Goal: Information Seeking & Learning: Check status

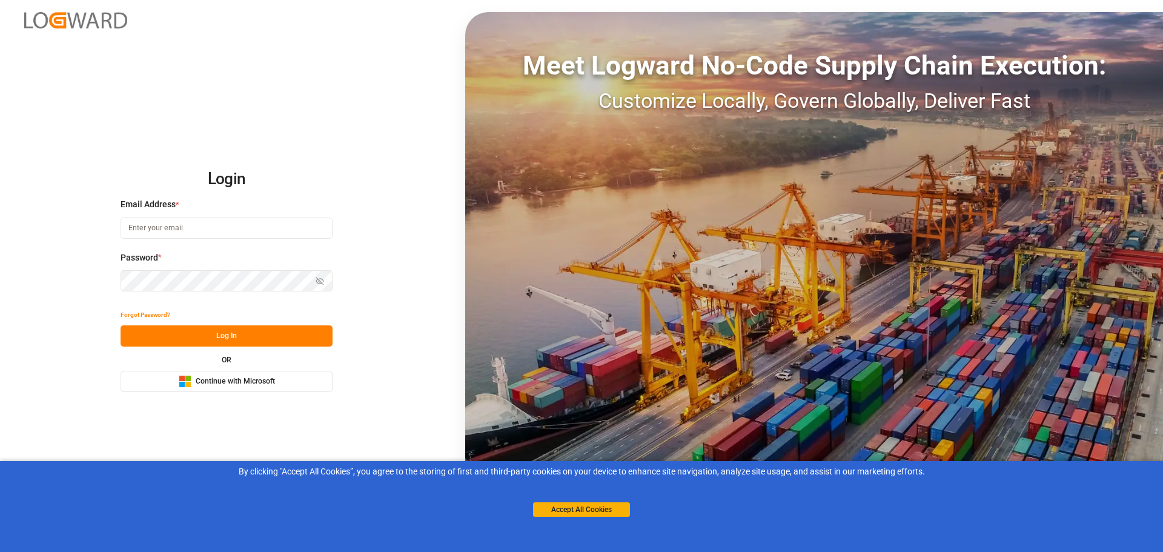
click at [237, 387] on div "Microsoft Logo Continue with Microsoft" at bounding box center [227, 381] width 96 height 13
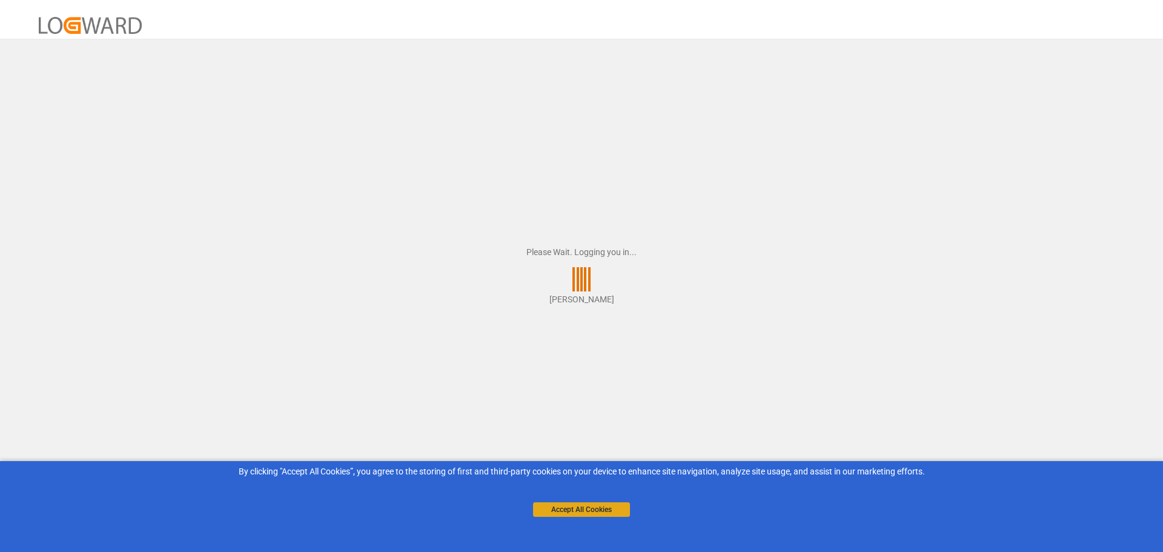
click at [581, 503] on button "Accept All Cookies" at bounding box center [581, 509] width 97 height 15
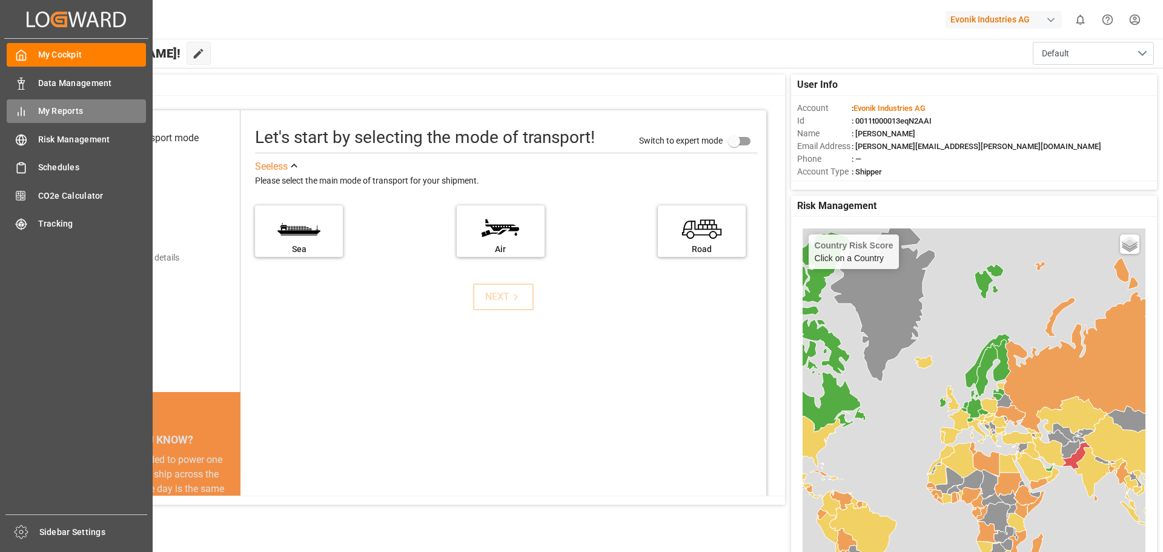
click at [31, 106] on div "My Reports My Reports" at bounding box center [76, 111] width 139 height 24
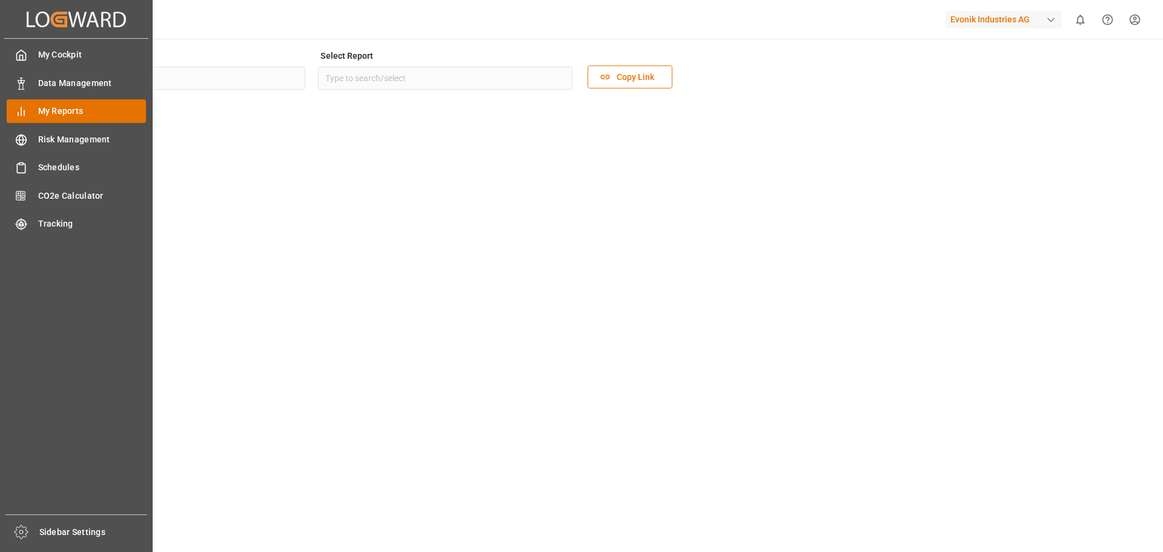
type input "Allocation"
type input "Allocation Management Standard Dashboard"
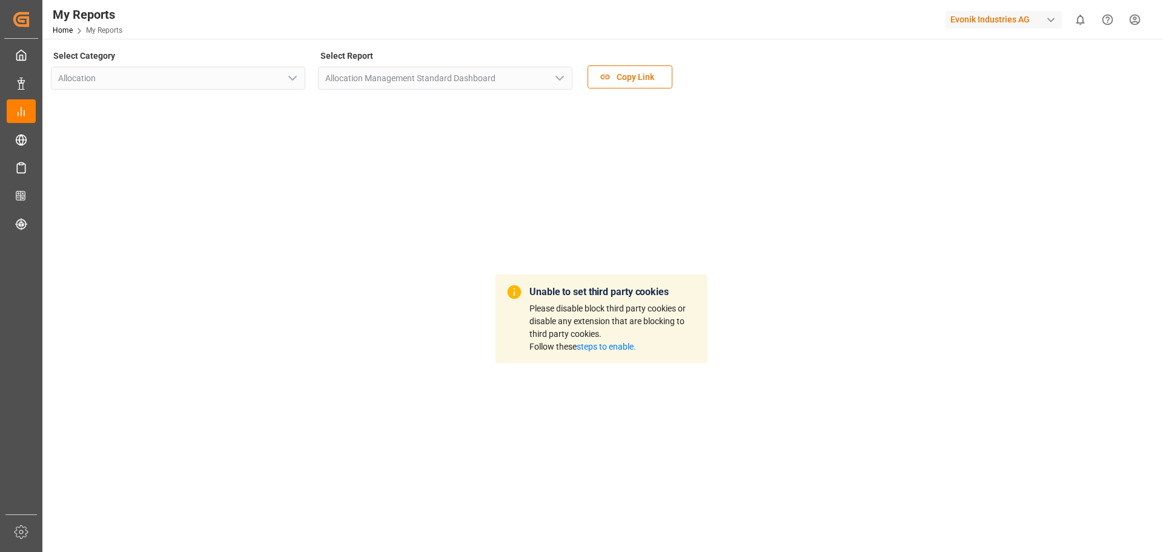
click at [606, 345] on link "steps to enable." at bounding box center [606, 347] width 59 height 10
click at [1050, 19] on div "button" at bounding box center [1051, 20] width 12 height 12
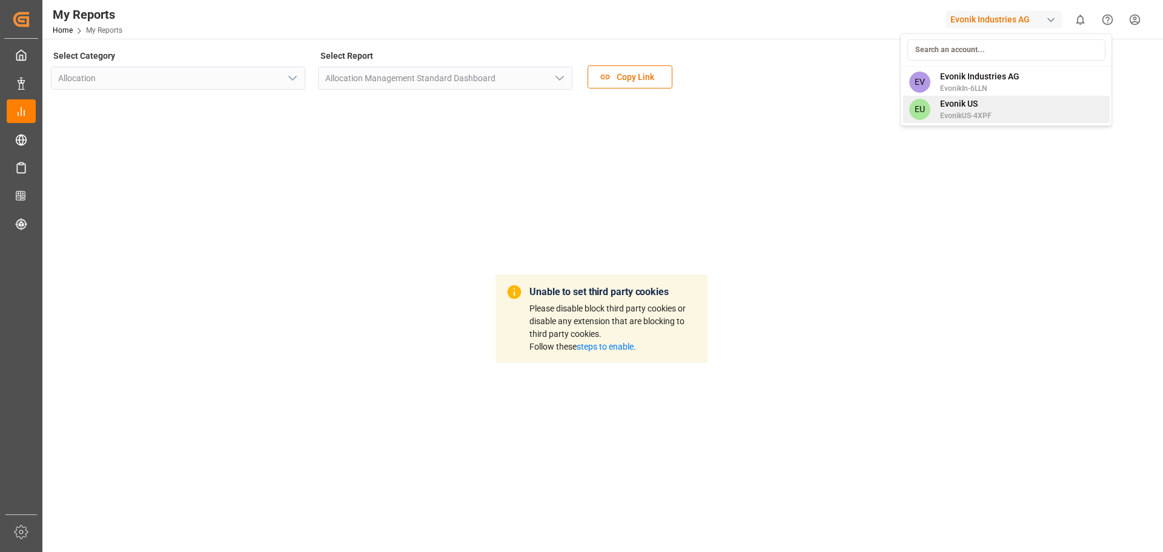
click at [976, 114] on span "EvonikUS-4XPF" at bounding box center [965, 115] width 51 height 11
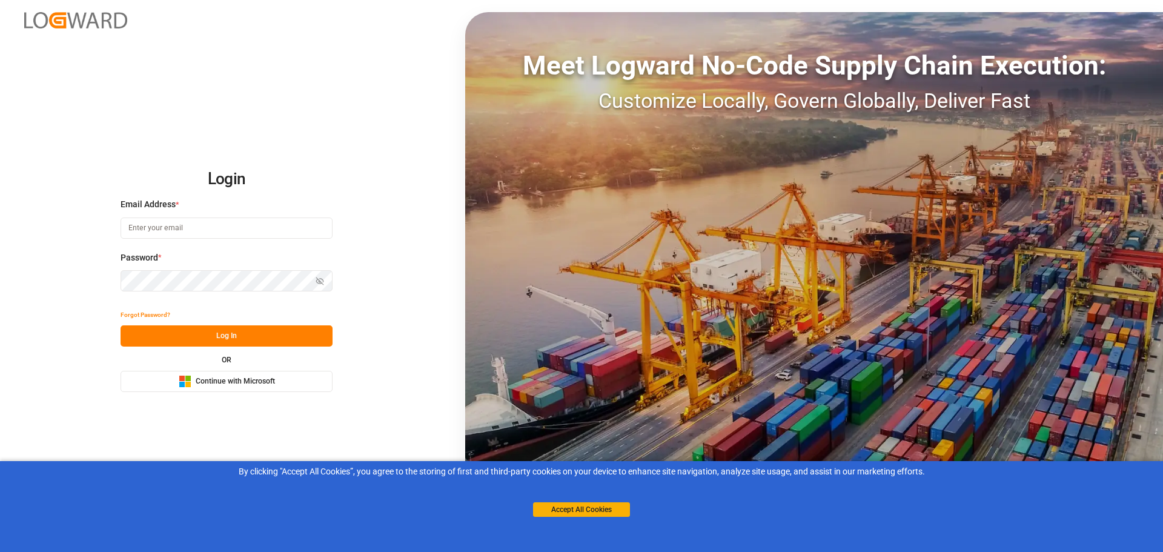
click at [246, 379] on span "Continue with Microsoft" at bounding box center [235, 381] width 79 height 11
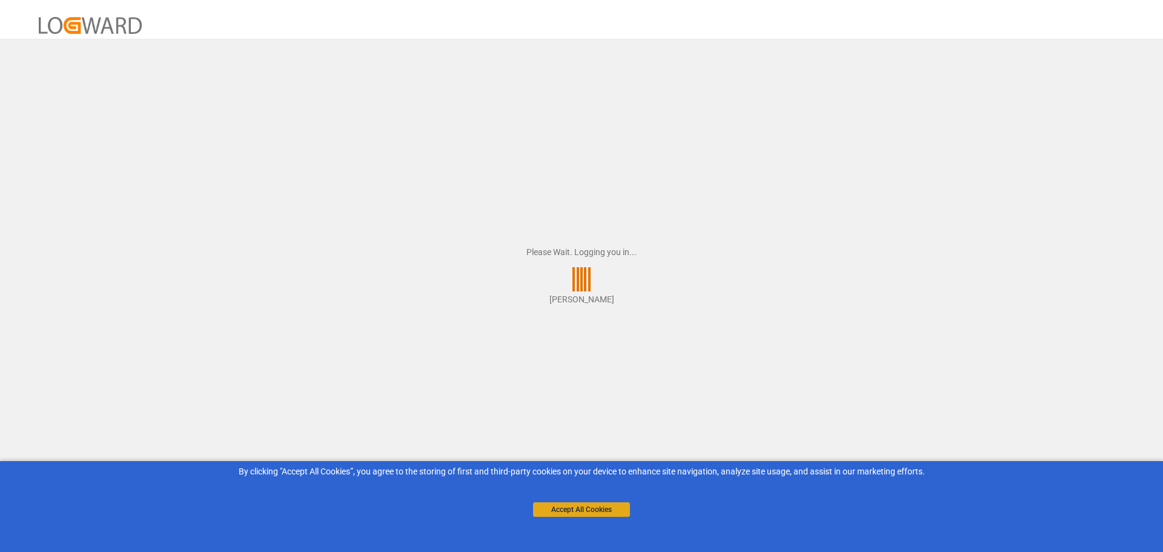
click at [586, 512] on button "Accept All Cookies" at bounding box center [581, 509] width 97 height 15
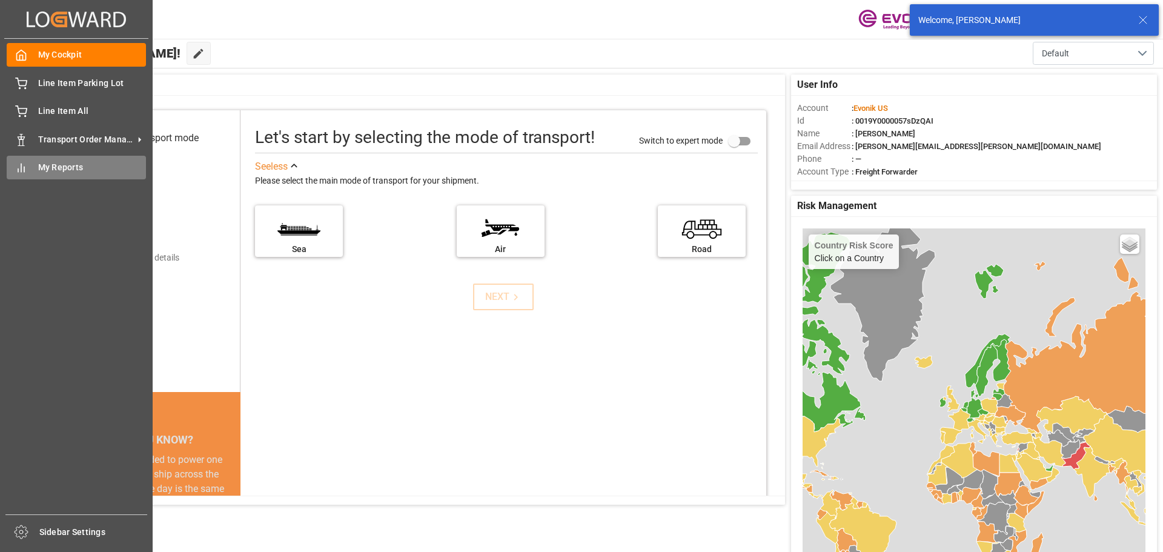
click at [43, 165] on span "My Reports" at bounding box center [92, 167] width 108 height 13
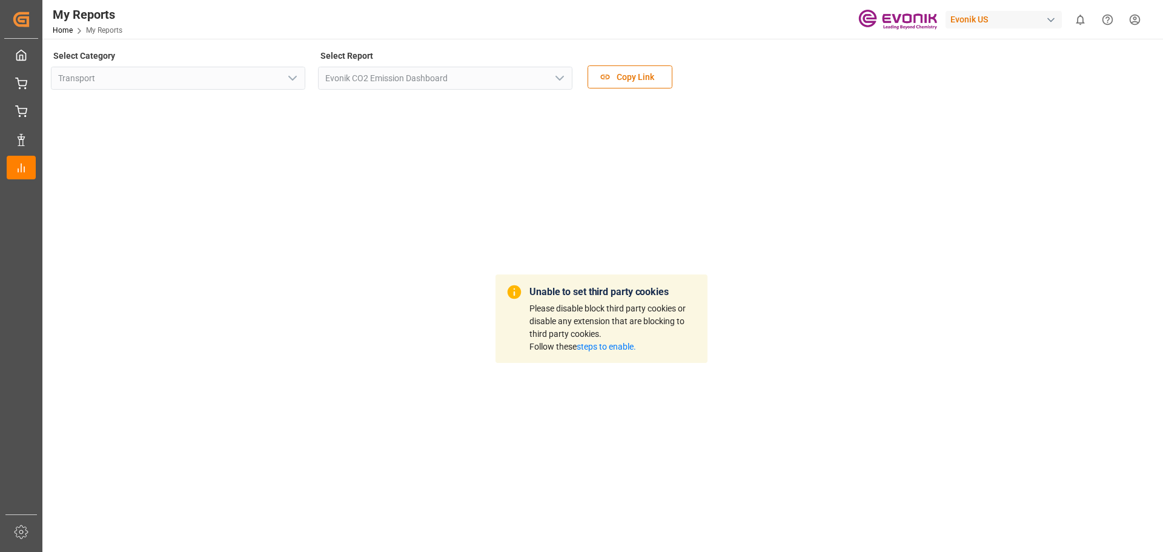
click at [500, 182] on div "Unable to set third party cookies Please disable block third party cookies or d…" at bounding box center [601, 318] width 1101 height 441
click at [858, 131] on div "Unable to set third party cookies Please disable block third party cookies or d…" at bounding box center [601, 318] width 1101 height 441
